Goal: Task Accomplishment & Management: Manage account settings

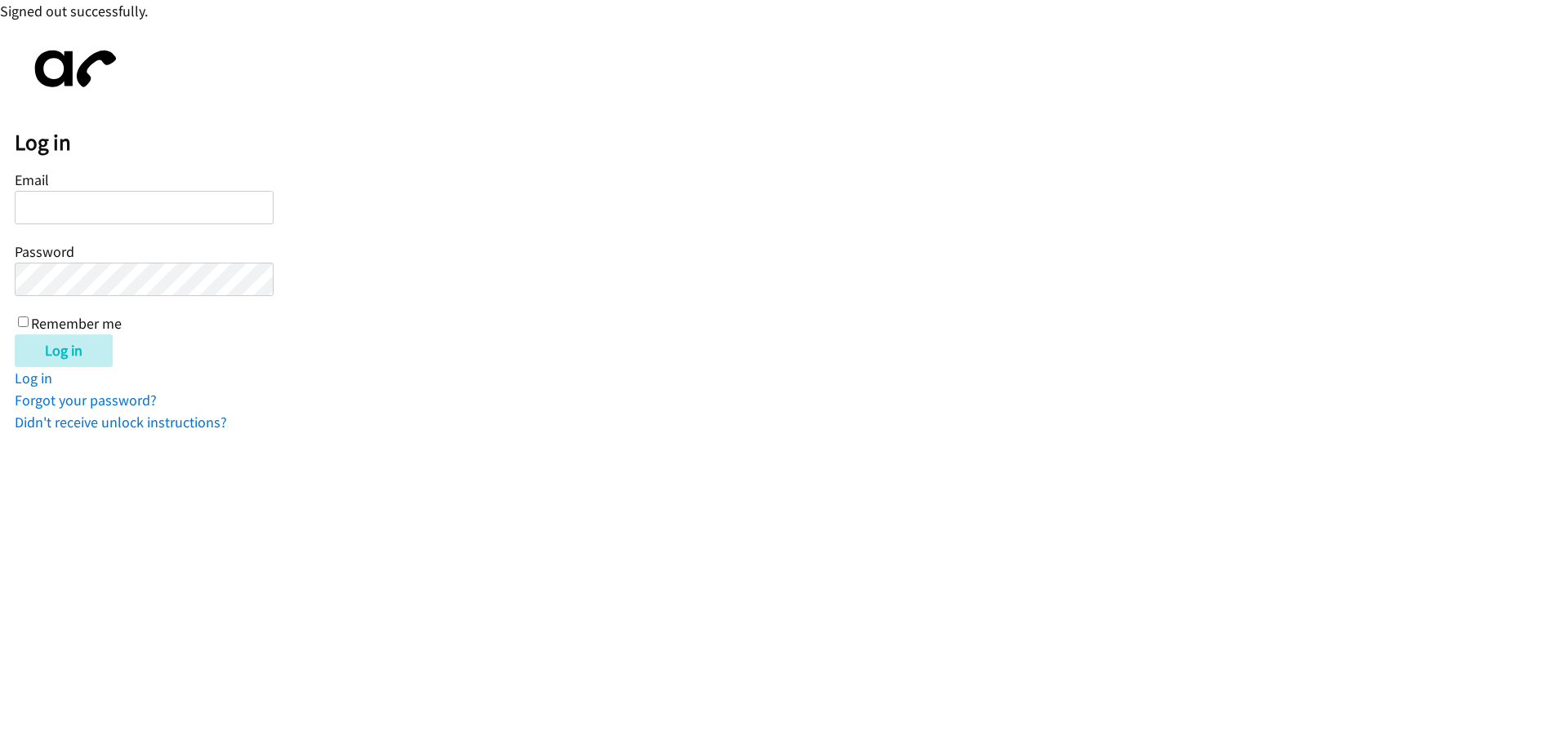
drag, startPoint x: 447, startPoint y: 475, endPoint x: 279, endPoint y: 373, distance: 196.5
click at [441, 433] on html "Signed out successfully. Log in Email Password Remember me Log in Log in Forgot…" at bounding box center [784, 216] width 1568 height 433
click at [106, 199] on input "Email" at bounding box center [144, 207] width 259 height 33
type input "[EMAIL_ADDRESS][DOMAIN_NAME]"
click at [14, 334] on input "Log in" at bounding box center [63, 351] width 98 height 32
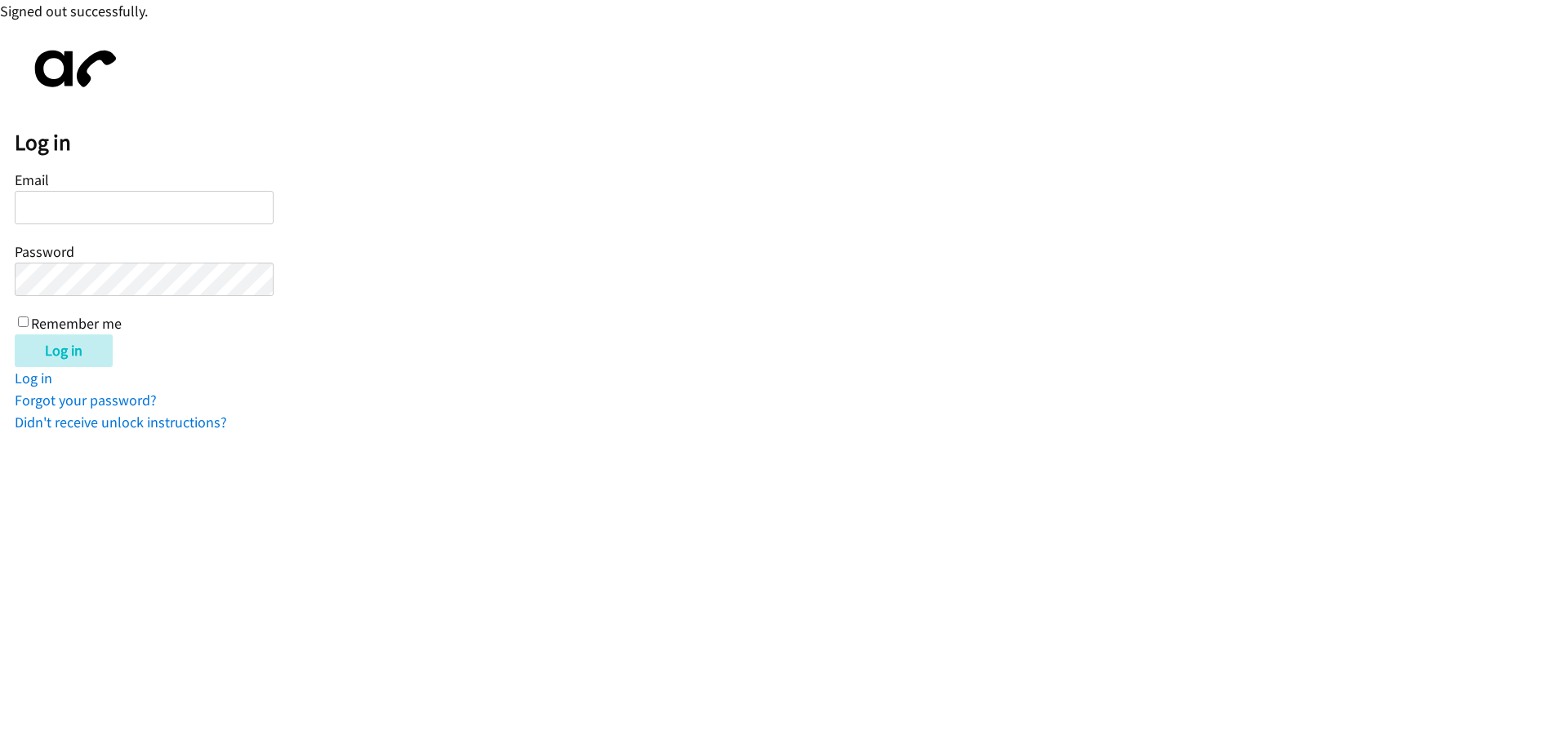
click at [102, 201] on input "Email" at bounding box center [144, 207] width 259 height 33
type input "[EMAIL_ADDRESS][DOMAIN_NAME]"
click at [14, 334] on input "Log in" at bounding box center [63, 351] width 98 height 32
